Goal: Task Accomplishment & Management: Use online tool/utility

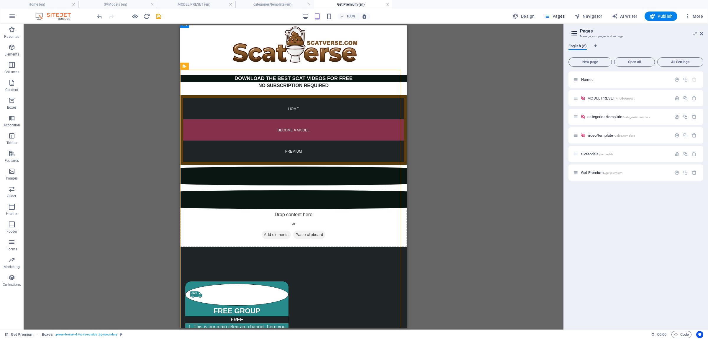
scroll to position [116, 0]
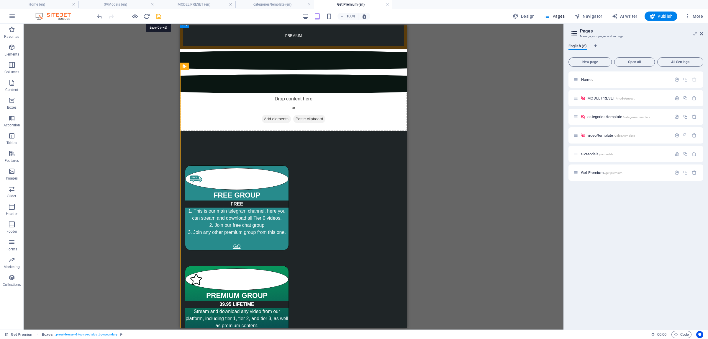
click at [156, 17] on icon "save" at bounding box center [158, 16] width 7 height 7
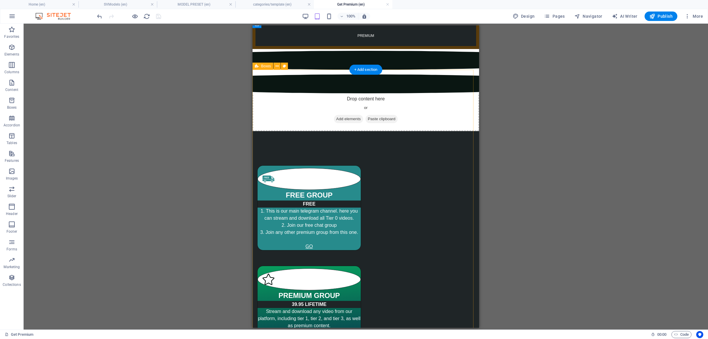
click at [276, 131] on div "FREE GROUP FREE This is our main telegram channel. here you can stream and down…" at bounding box center [366, 314] width 227 height 367
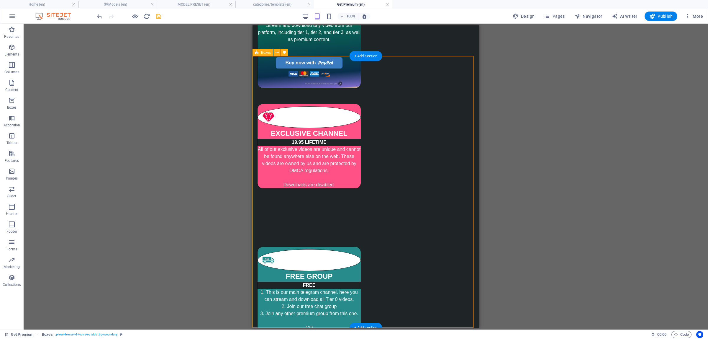
scroll to position [291, 0]
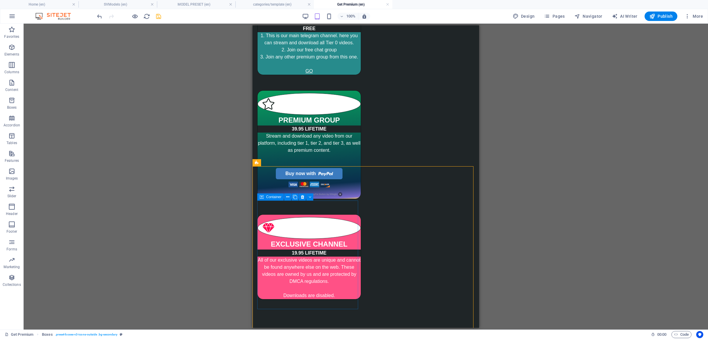
click at [267, 197] on span "Container" at bounding box center [273, 197] width 15 height 4
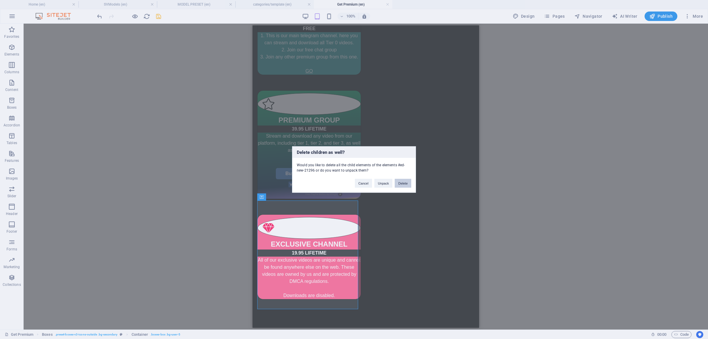
drag, startPoint x: 399, startPoint y: 185, endPoint x: 145, endPoint y: 160, distance: 254.7
click at [399, 185] on button "Delete" at bounding box center [403, 183] width 17 height 9
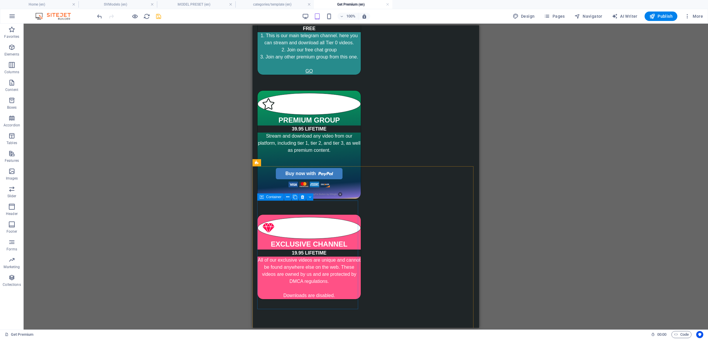
click at [271, 199] on div "Container" at bounding box center [270, 196] width 27 height 7
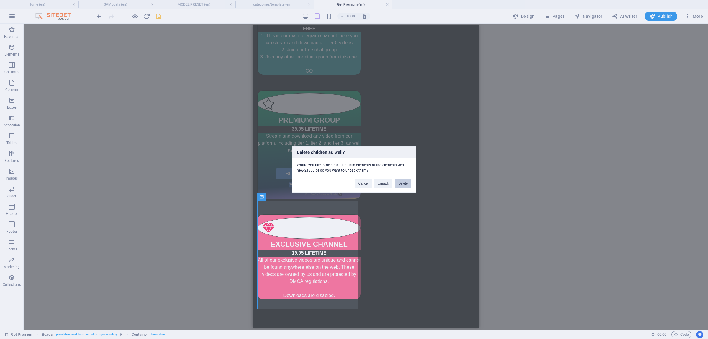
click at [407, 186] on button "Delete" at bounding box center [403, 183] width 17 height 9
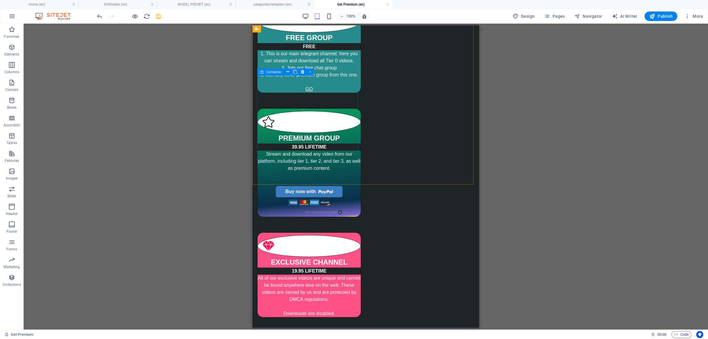
click at [264, 74] on div "Container" at bounding box center [270, 71] width 27 height 7
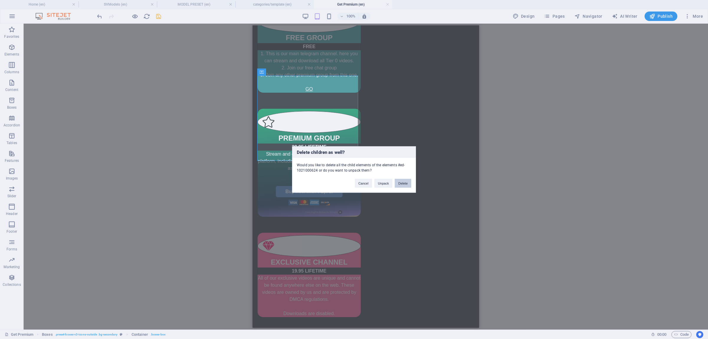
click at [402, 185] on button "Delete" at bounding box center [403, 183] width 17 height 9
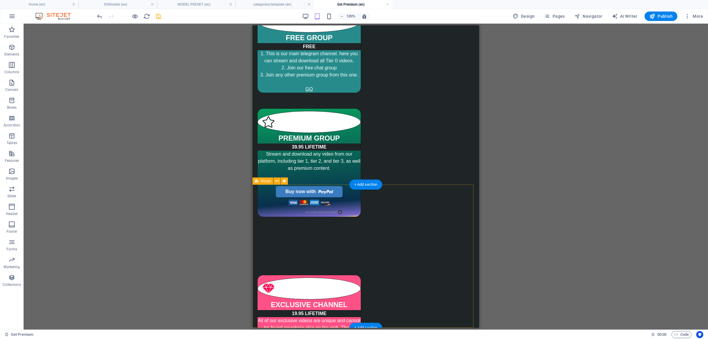
scroll to position [167, 0]
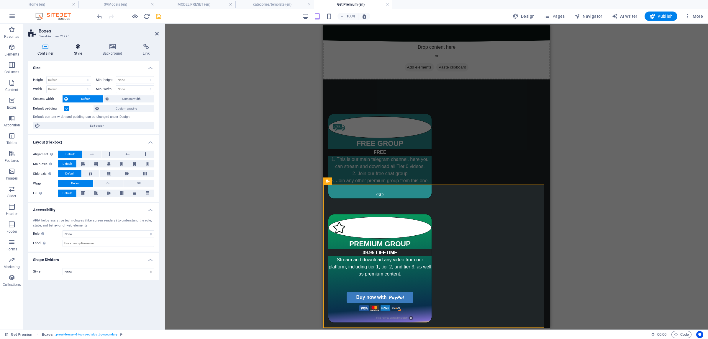
click at [77, 50] on h4 "Style" at bounding box center [79, 50] width 29 height 12
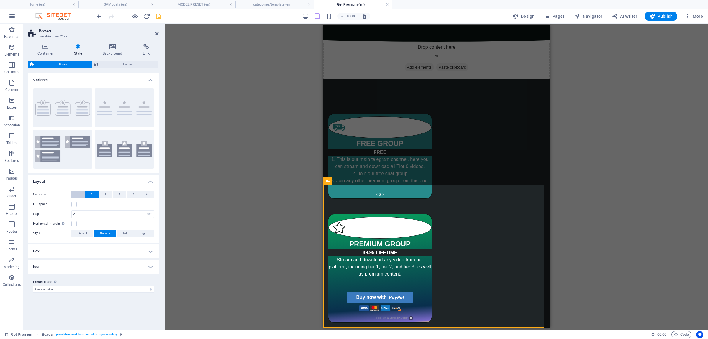
click at [79, 195] on button "1" at bounding box center [78, 194] width 14 height 7
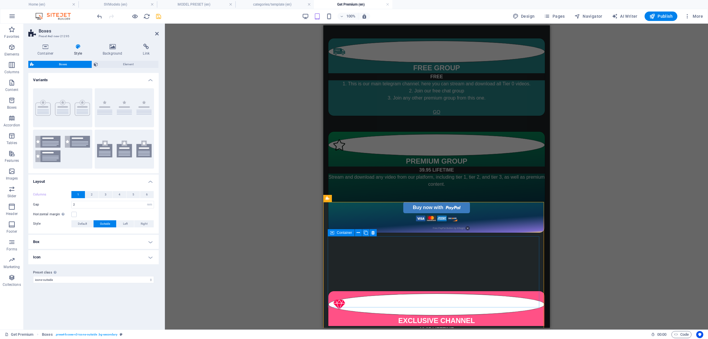
scroll to position [244, 0]
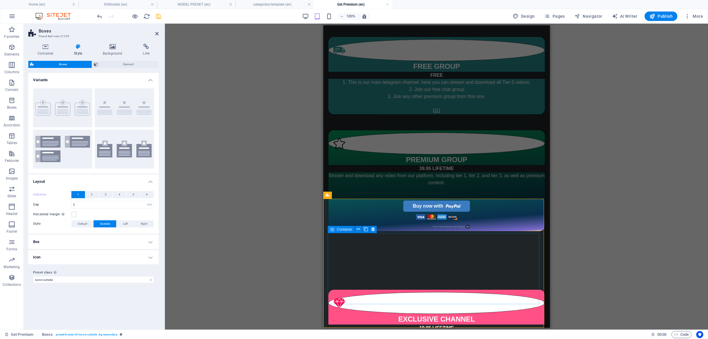
click at [340, 230] on span "Container" at bounding box center [344, 229] width 15 height 4
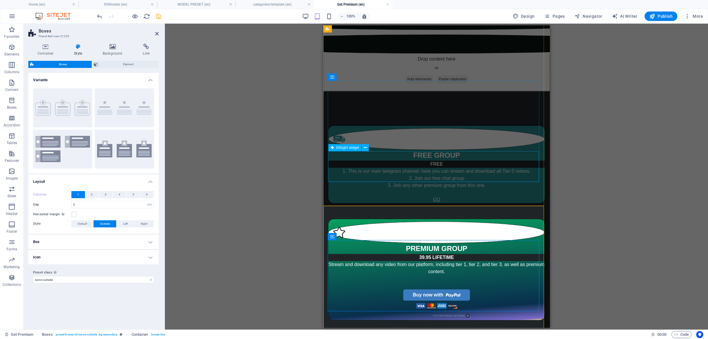
scroll to position [134, 0]
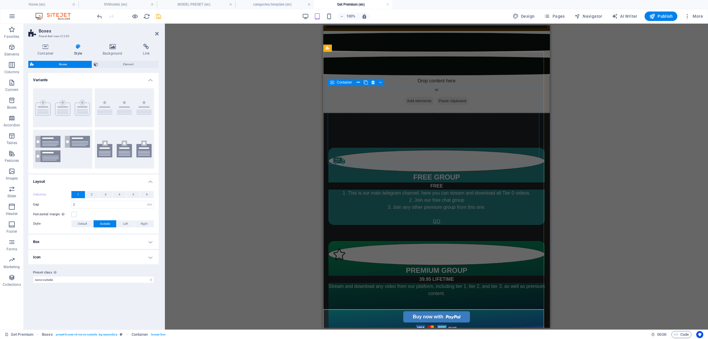
click at [337, 84] on span "Container" at bounding box center [344, 83] width 15 height 4
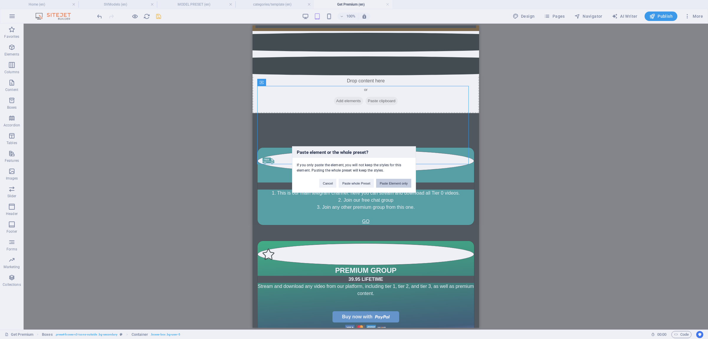
click at [402, 185] on button "Paste Element only" at bounding box center [393, 183] width 35 height 9
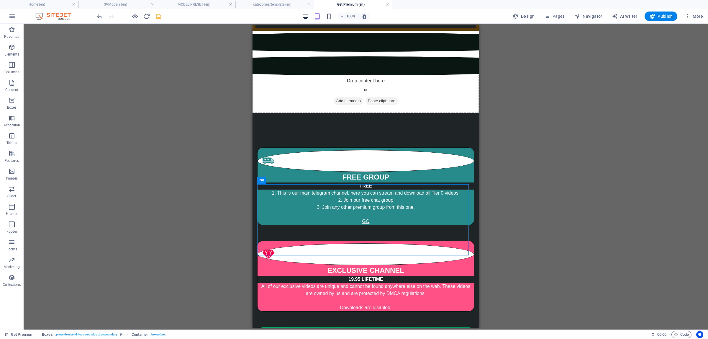
click at [301, 17] on div "100% Design Pages Navigator AI Writer Publish More" at bounding box center [401, 16] width 610 height 9
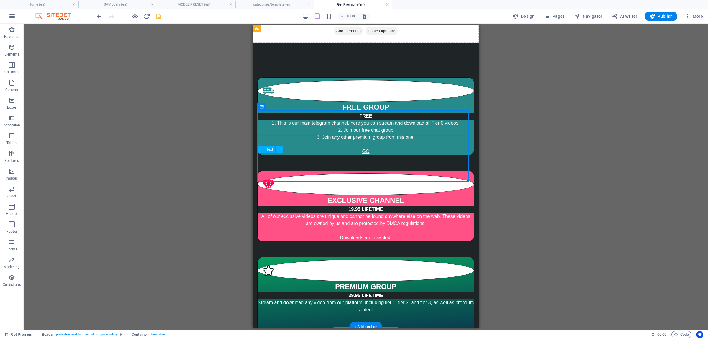
scroll to position [207, 0]
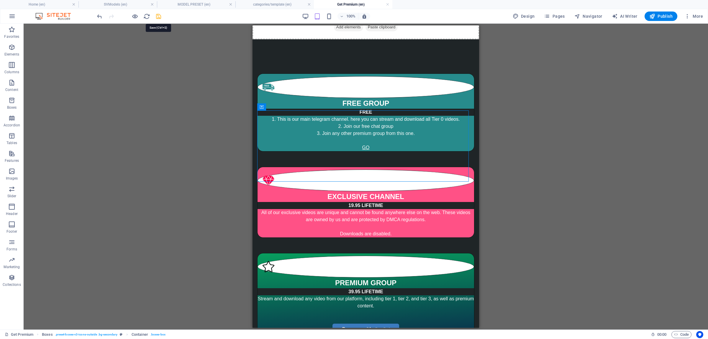
click at [156, 18] on icon "save" at bounding box center [158, 16] width 7 height 7
